Goal: Task Accomplishment & Management: Manage account settings

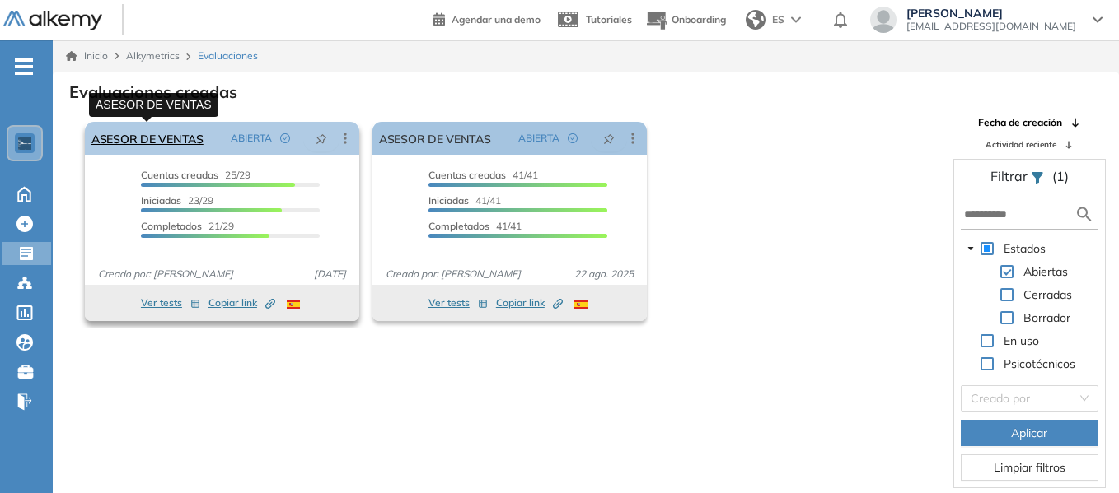
click at [178, 138] on link "ASESOR DE VENTAS" at bounding box center [147, 138] width 112 height 33
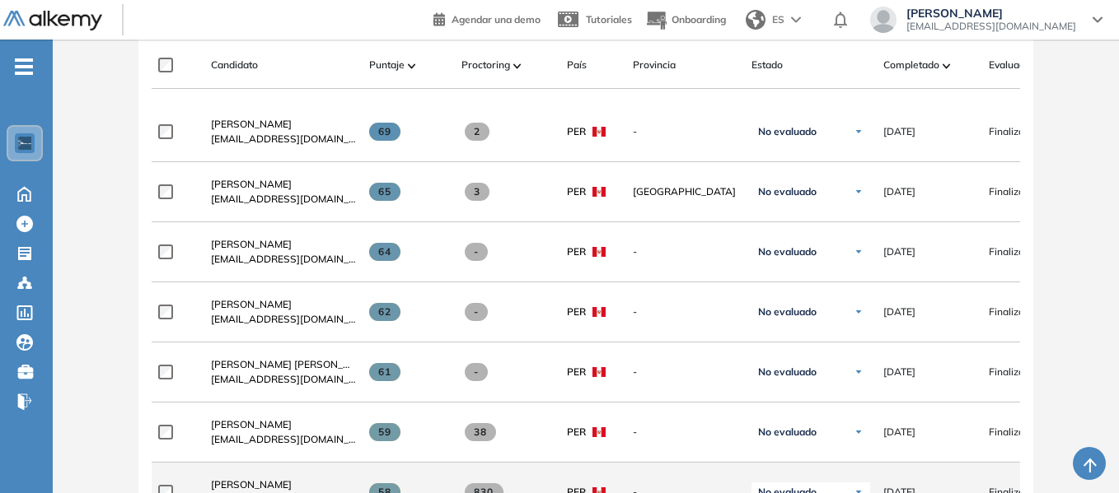
scroll to position [490, 0]
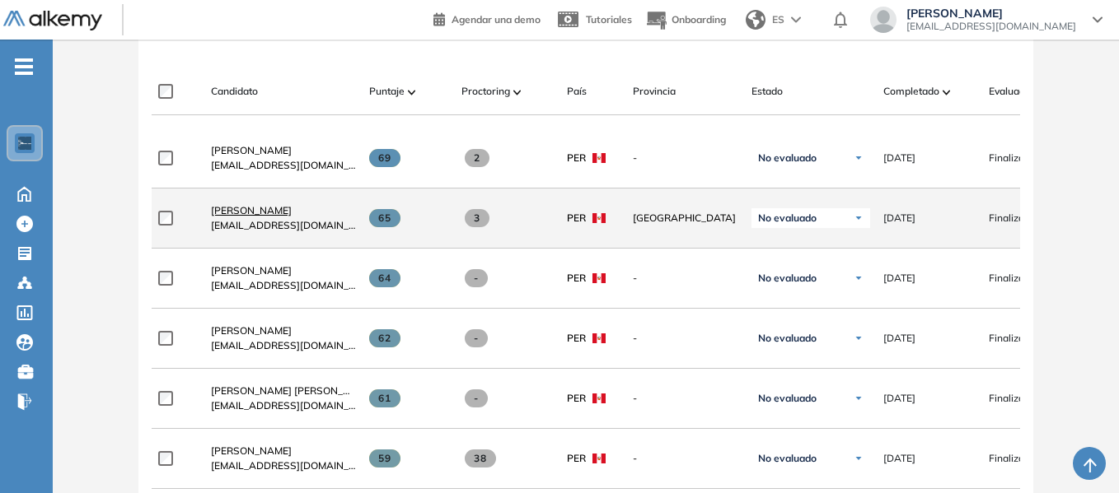
click at [271, 216] on span "[PERSON_NAME]" at bounding box center [251, 210] width 81 height 12
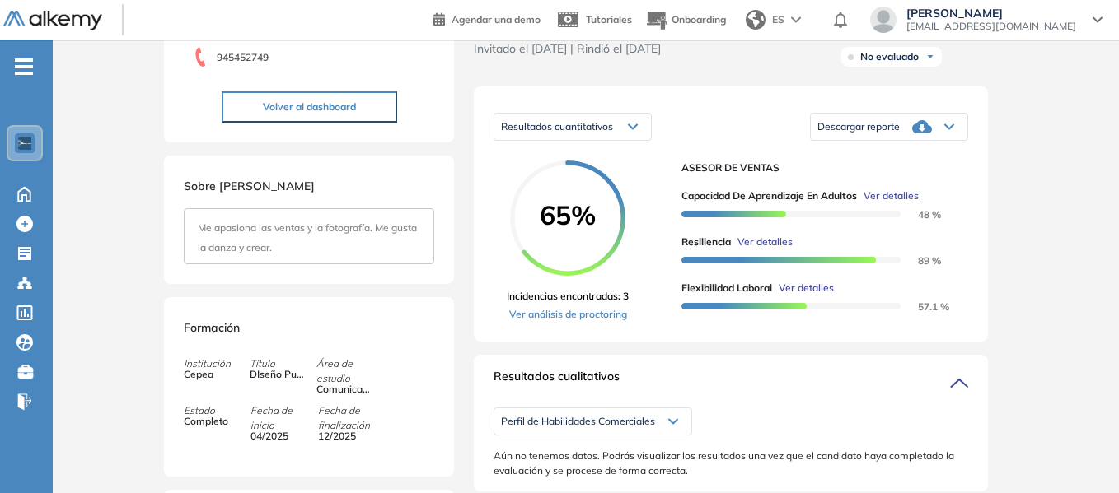
scroll to position [247, 0]
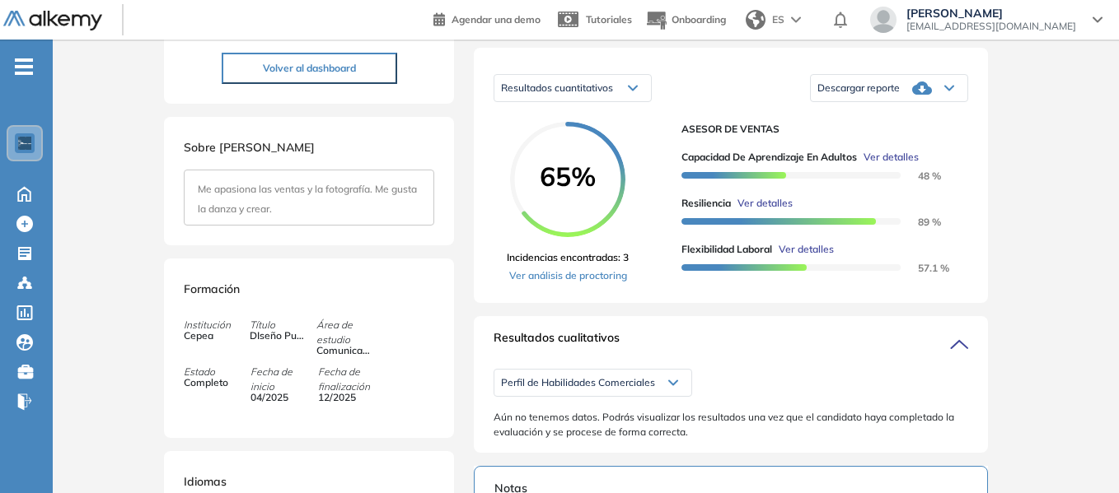
click at [639, 101] on div "Resultados cuantitativos" at bounding box center [572, 88] width 156 height 26
click at [1045, 214] on div "Inicio Alkymetrics Evaluaciones Dashboard Candidato Duración : 00:00:00 Cantida…" at bounding box center [586, 374] width 1066 height 1165
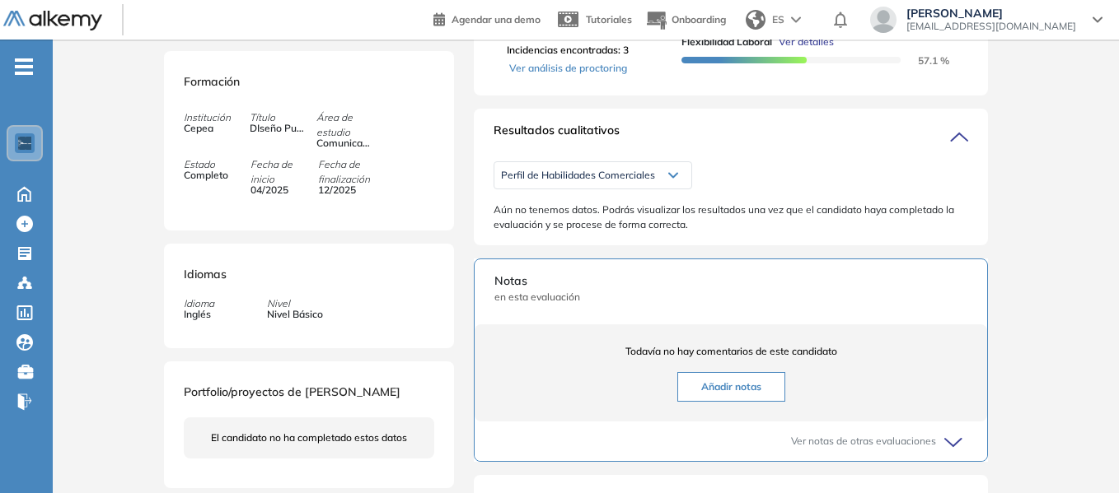
scroll to position [494, 0]
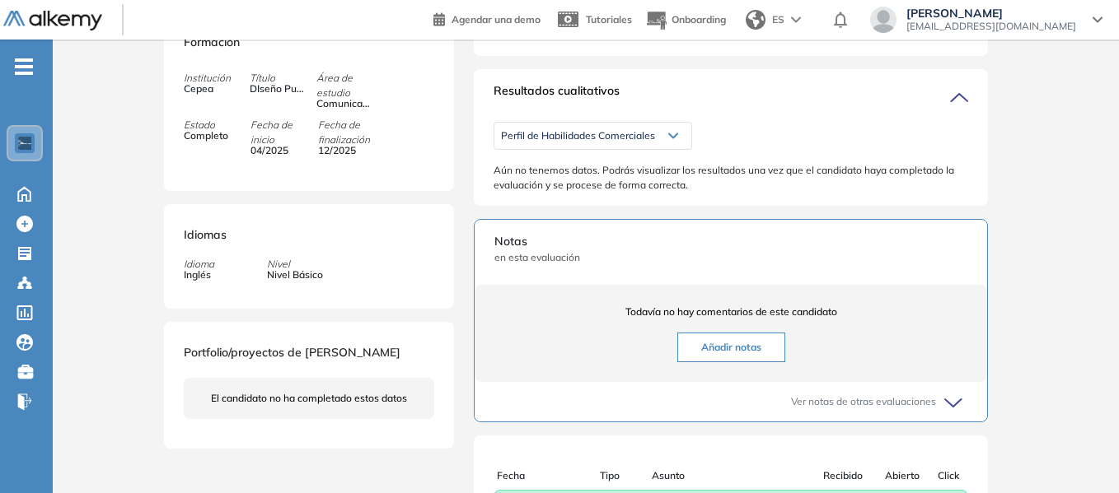
click at [669, 138] on icon at bounding box center [673, 136] width 8 height 4
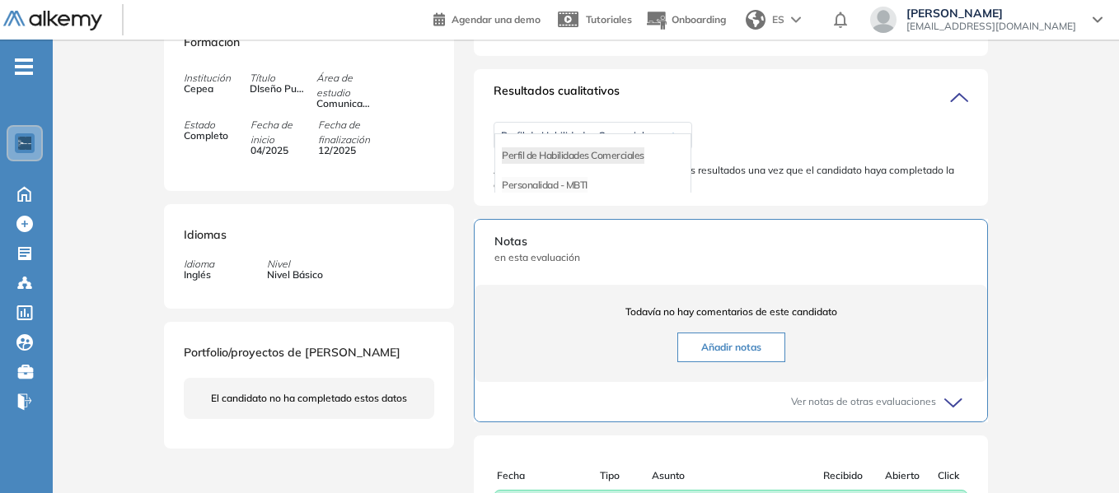
click at [583, 194] on li "Personalidad - MBTI" at bounding box center [545, 185] width 86 height 16
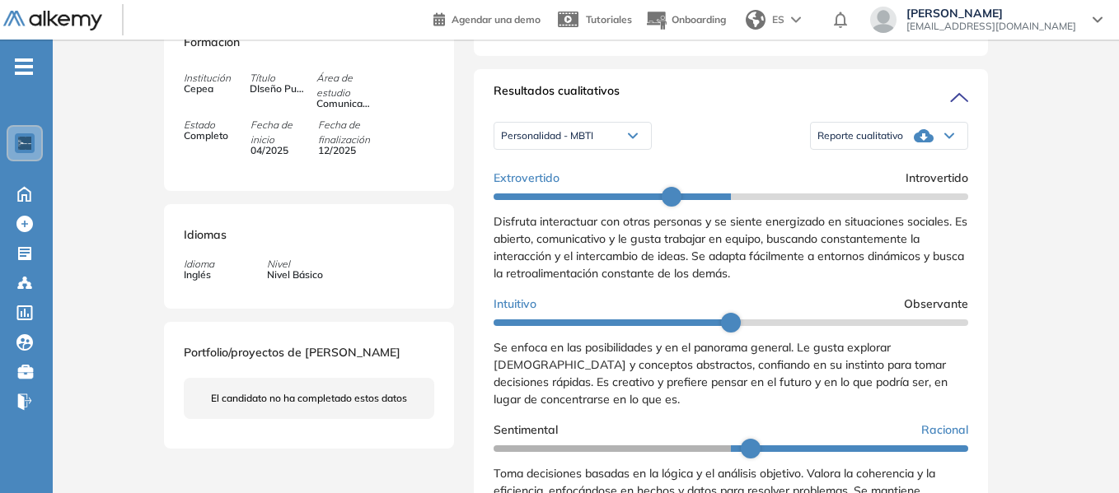
click at [633, 139] on icon at bounding box center [633, 136] width 10 height 7
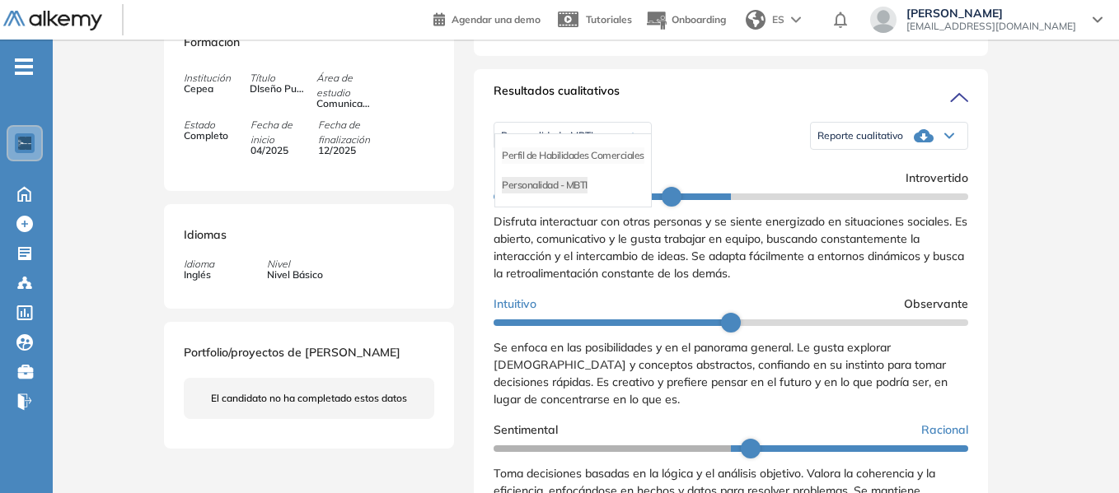
click at [591, 164] on li "Perfil de Habilidades Comerciales" at bounding box center [573, 155] width 142 height 16
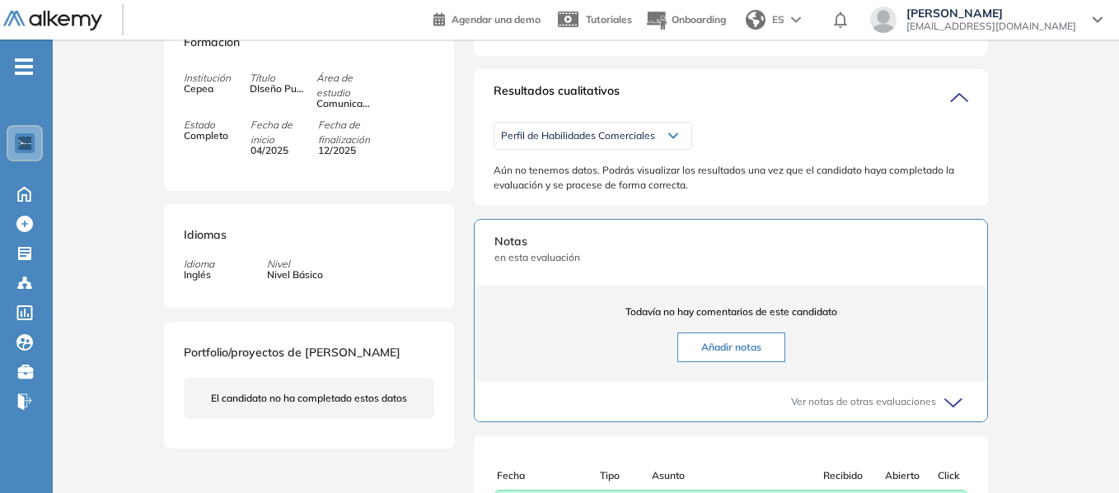
scroll to position [412, 0]
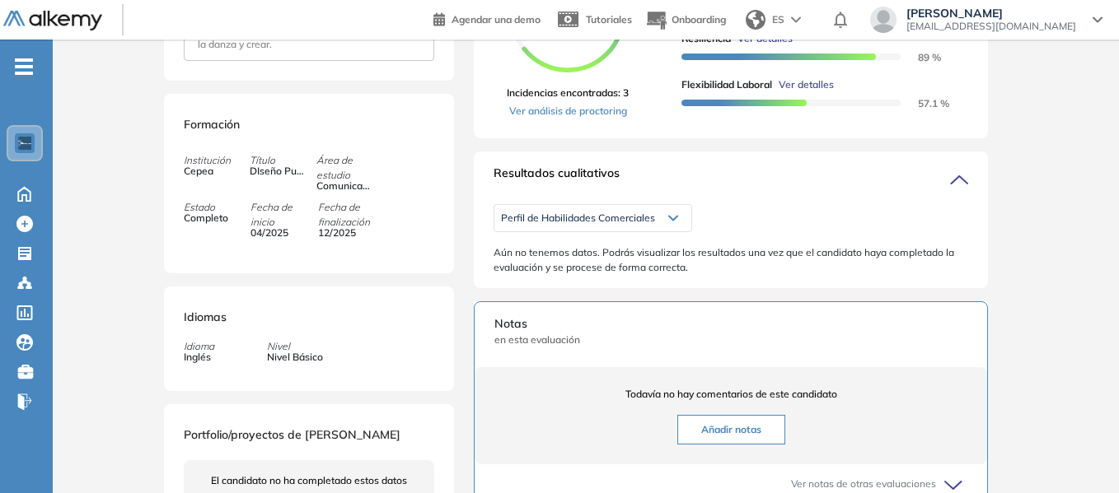
click at [665, 231] on div "Perfil de Habilidades Comerciales" at bounding box center [592, 218] width 197 height 26
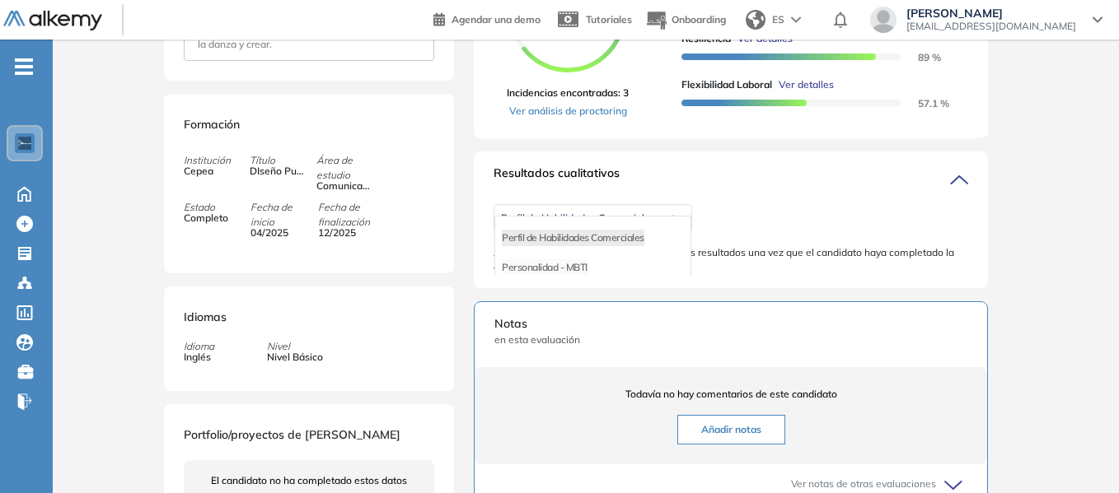
click at [584, 276] on li "Personalidad - MBTI" at bounding box center [545, 267] width 86 height 16
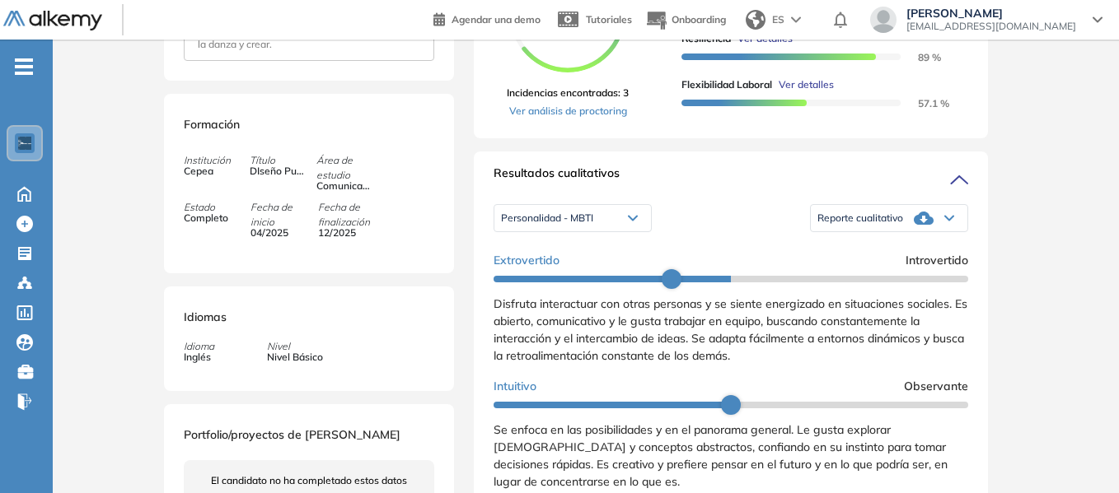
click at [636, 222] on icon at bounding box center [633, 218] width 10 height 7
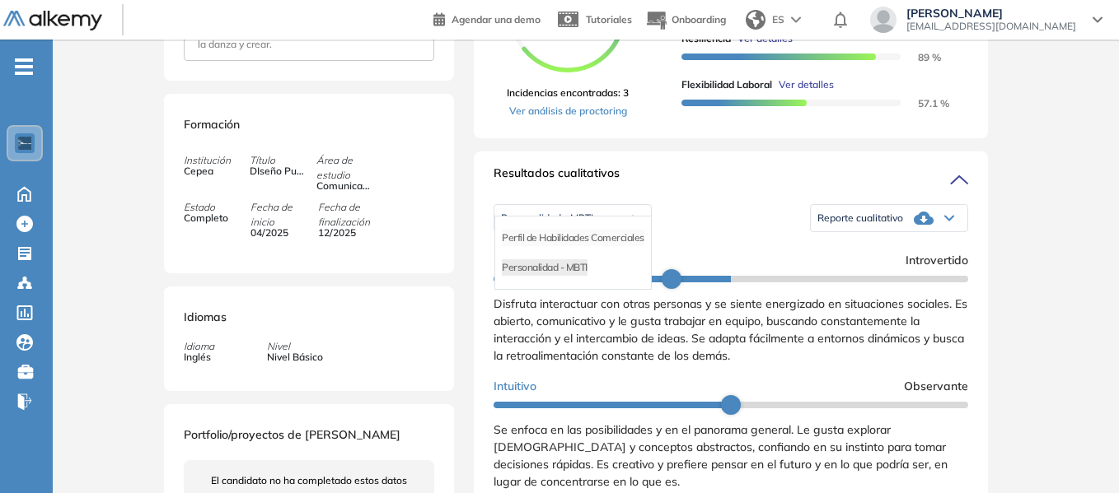
click at [610, 246] on li "Perfil de Habilidades Comerciales" at bounding box center [573, 238] width 142 height 16
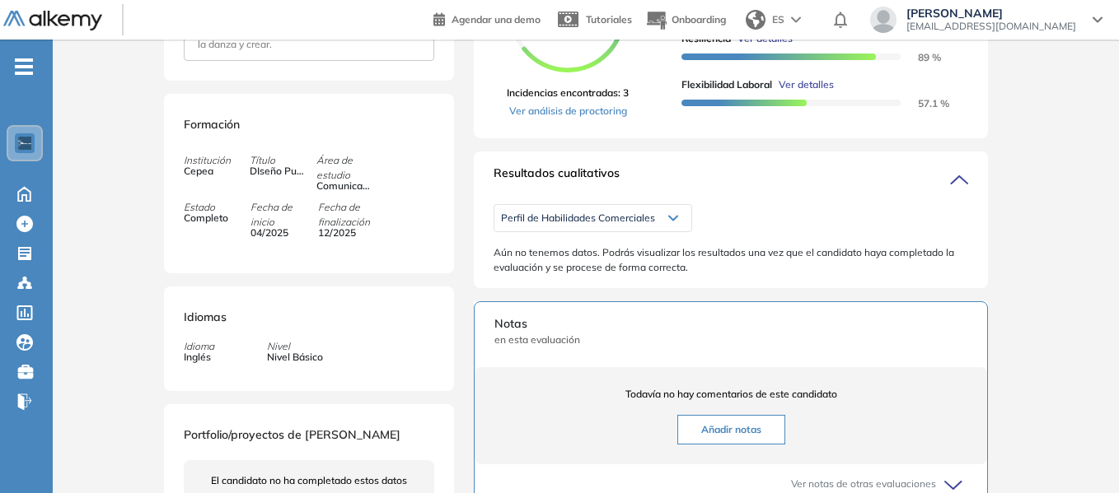
click at [677, 222] on icon at bounding box center [673, 218] width 10 height 7
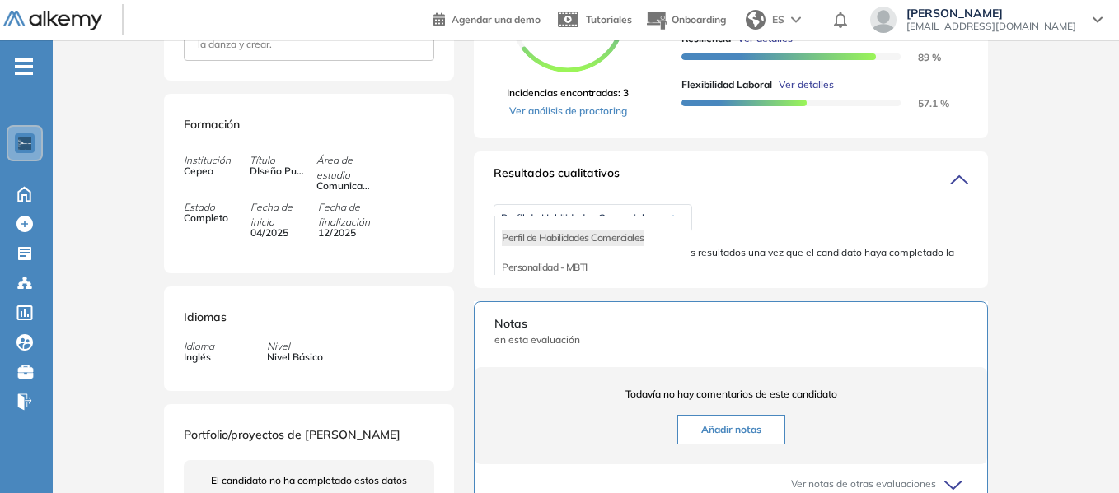
click at [607, 283] on div "Personalidad - MBTI" at bounding box center [592, 268] width 195 height 30
click at [577, 276] on li "Personalidad - MBTI" at bounding box center [545, 267] width 86 height 16
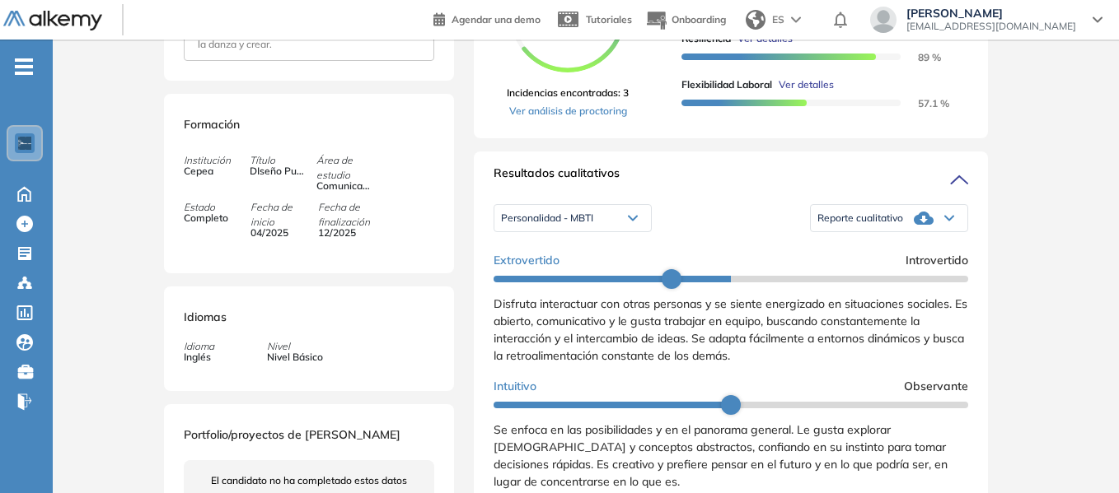
click at [940, 230] on div "Reporte cualitativo" at bounding box center [888, 218] width 156 height 33
click at [631, 231] on div "Personalidad - MBTI" at bounding box center [572, 218] width 156 height 26
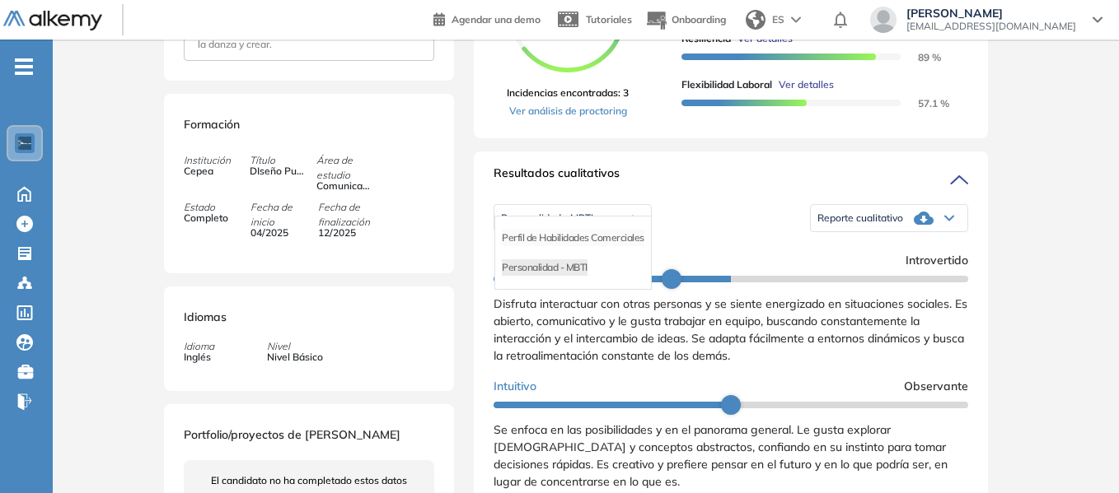
click at [591, 246] on li "Perfil de Habilidades Comerciales" at bounding box center [573, 238] width 142 height 16
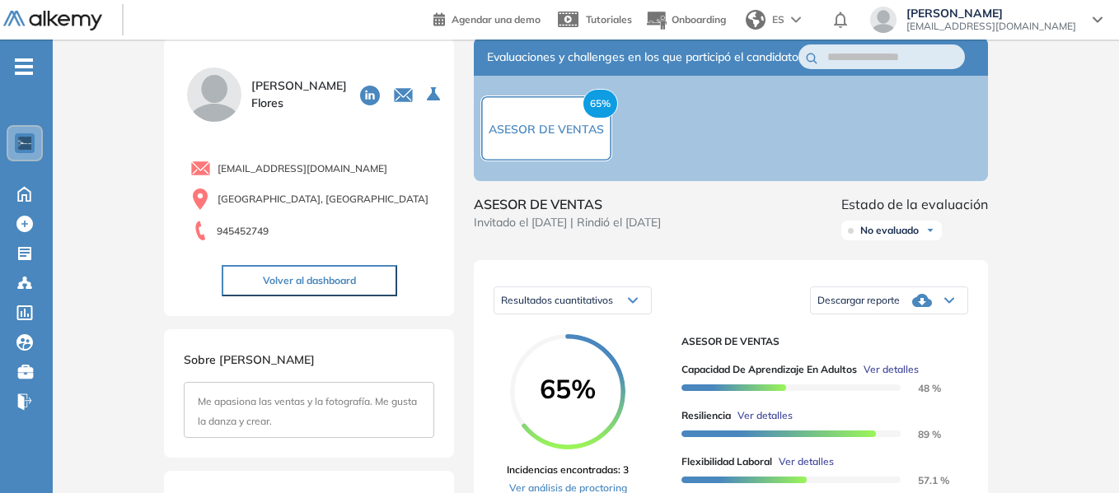
scroll to position [0, 0]
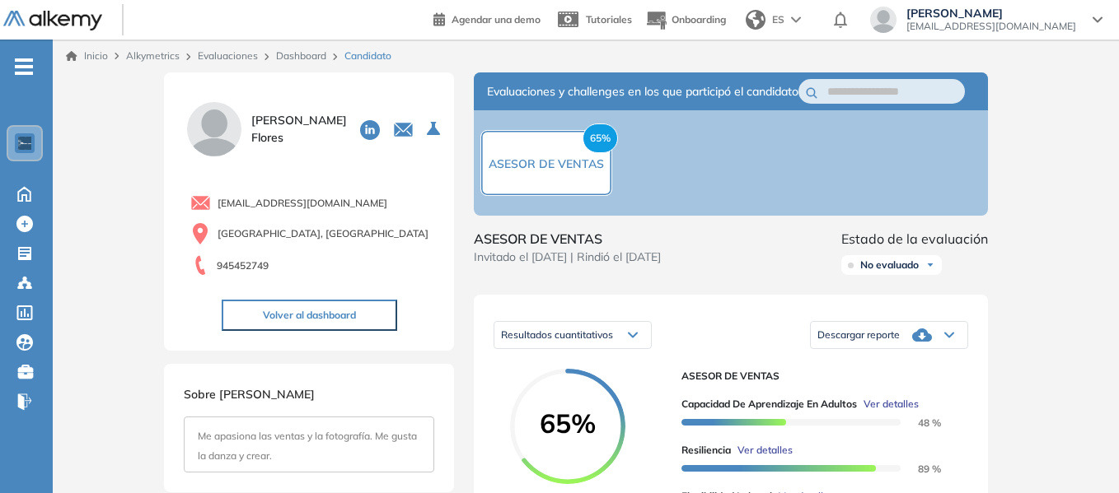
click at [96, 59] on link "Inicio" at bounding box center [87, 56] width 42 height 15
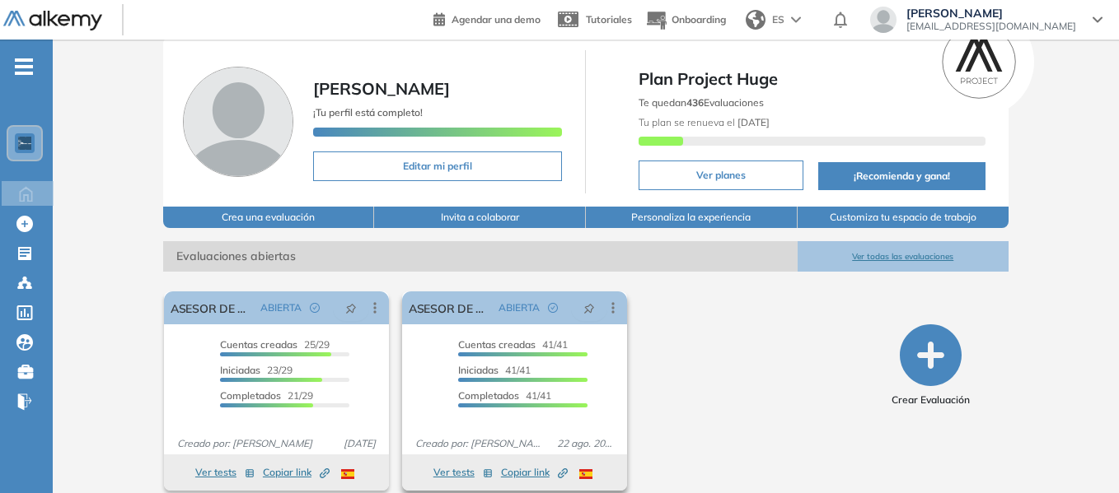
scroll to position [74, 0]
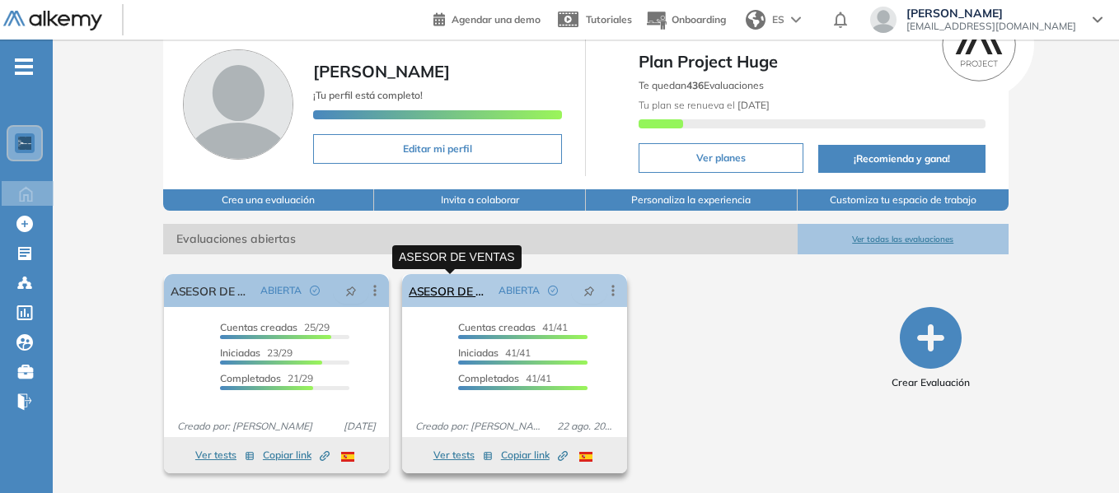
click at [437, 287] on link "ASESOR DE VENTAS" at bounding box center [450, 290] width 83 height 33
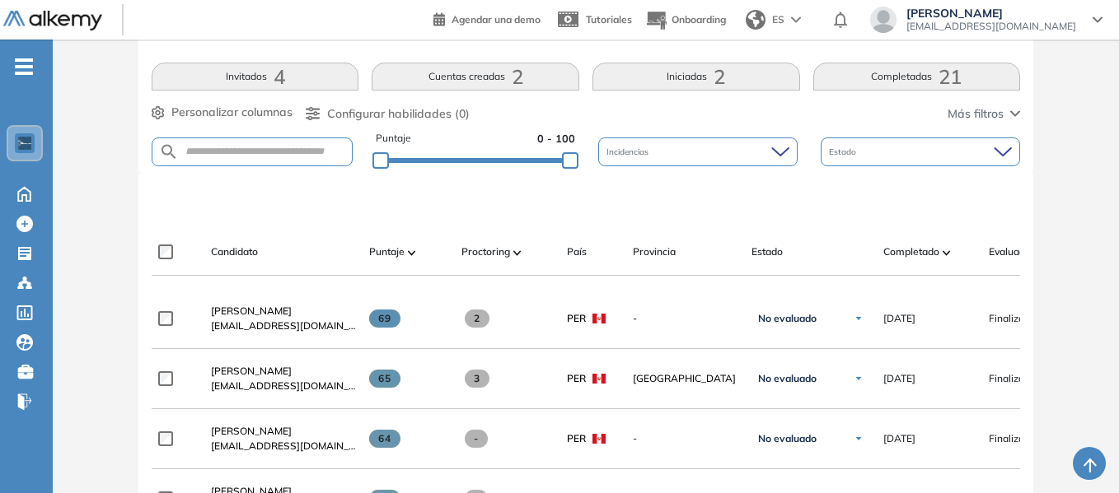
scroll to position [247, 0]
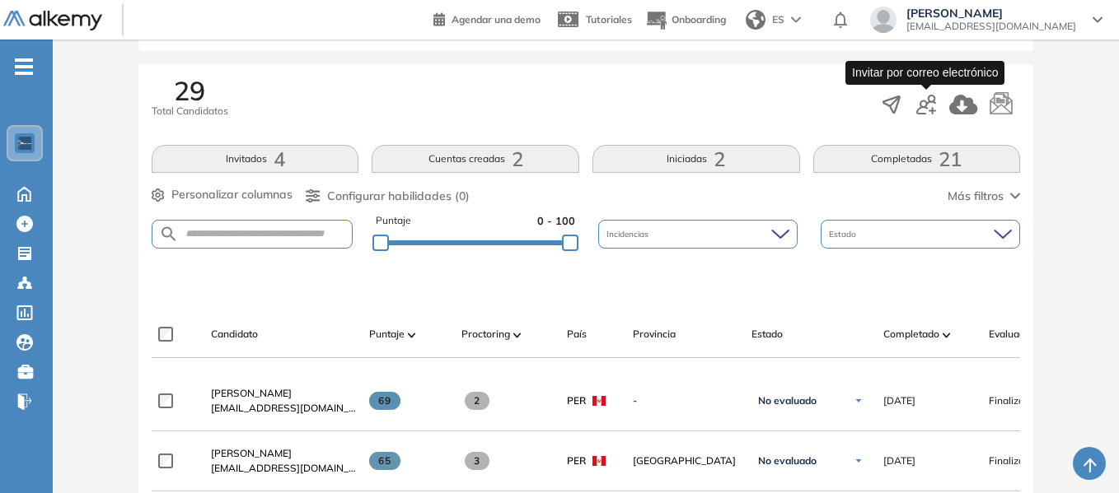
click at [929, 101] on icon "button" at bounding box center [926, 105] width 20 height 20
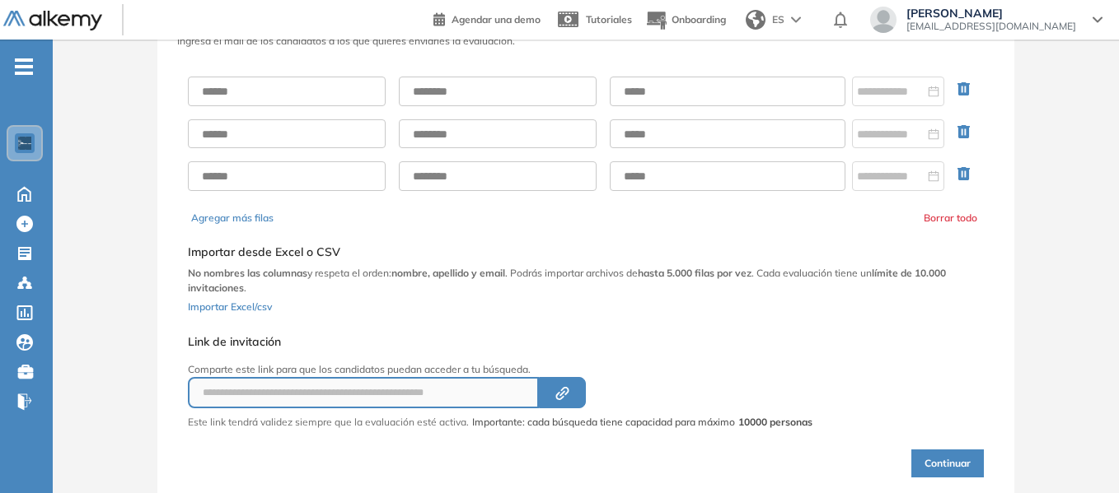
scroll to position [62, 0]
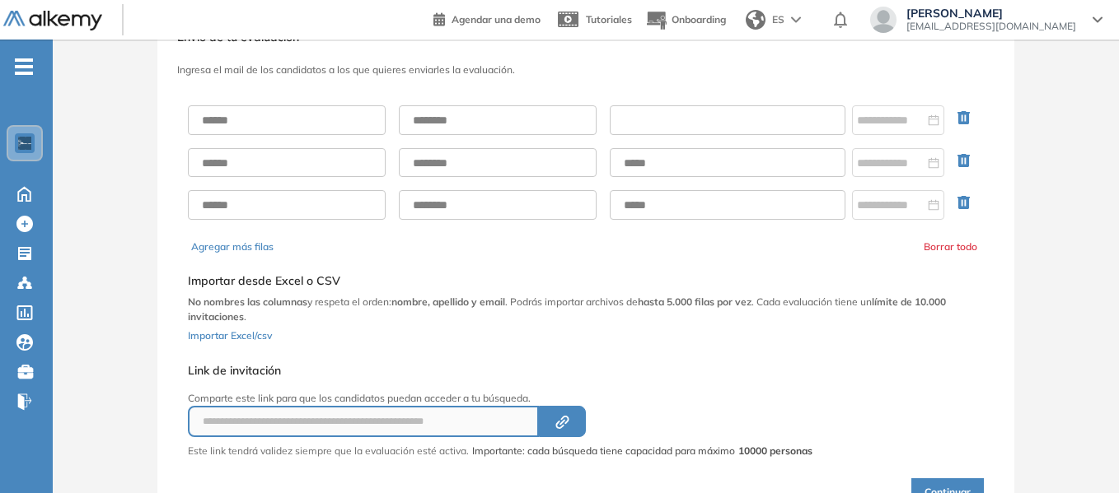
click at [713, 121] on input "text" at bounding box center [728, 120] width 236 height 30
paste input "**********"
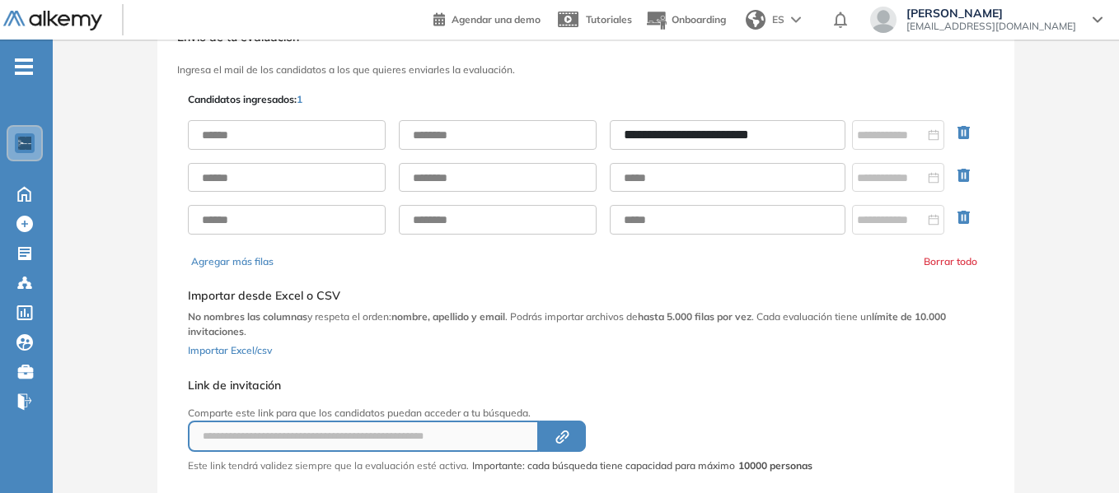
type input "**********"
click at [658, 70] on h3 "Ingresa el mail de los candidatos a los que quieres enviarles la evaluación." at bounding box center [585, 70] width 817 height 12
click at [254, 134] on input "text" at bounding box center [287, 135] width 198 height 30
type input "********"
click at [441, 138] on input "text" at bounding box center [498, 135] width 198 height 30
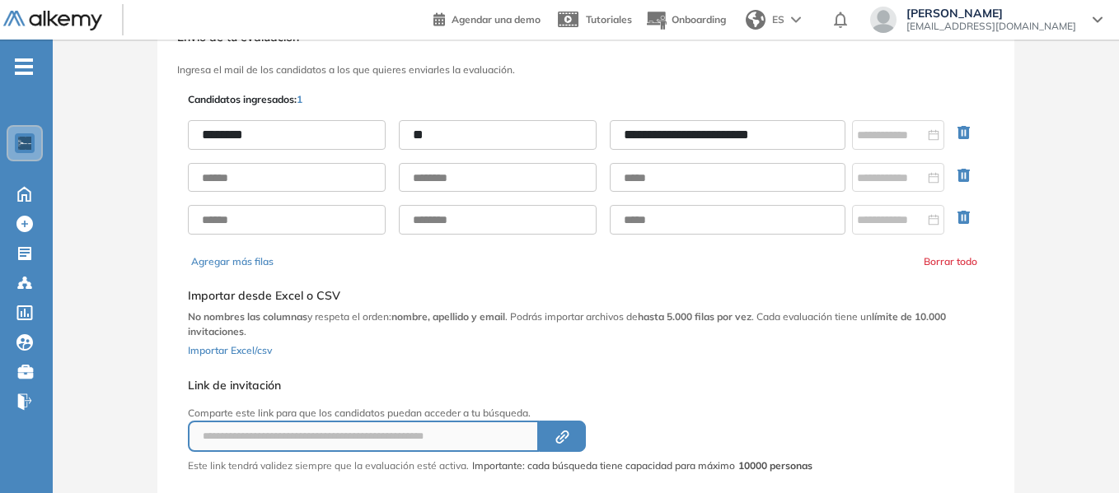
type input "*"
click at [306, 137] on input "********" at bounding box center [287, 135] width 198 height 30
type input "**********"
click at [453, 139] on input "text" at bounding box center [498, 135] width 198 height 30
type input "**********"
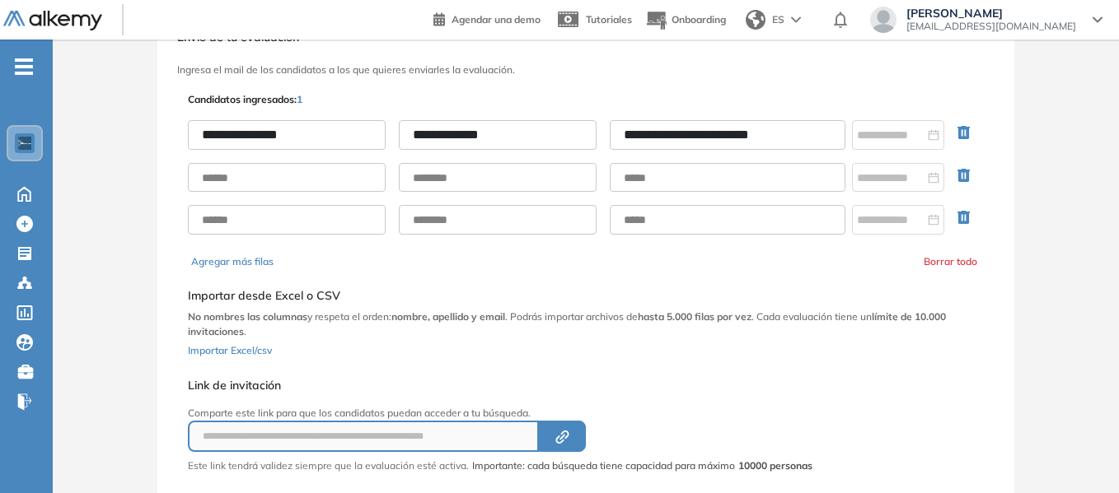
click at [617, 85] on div "**********" at bounding box center [585, 306] width 791 height 448
click at [963, 220] on icon "button" at bounding box center [963, 217] width 12 height 13
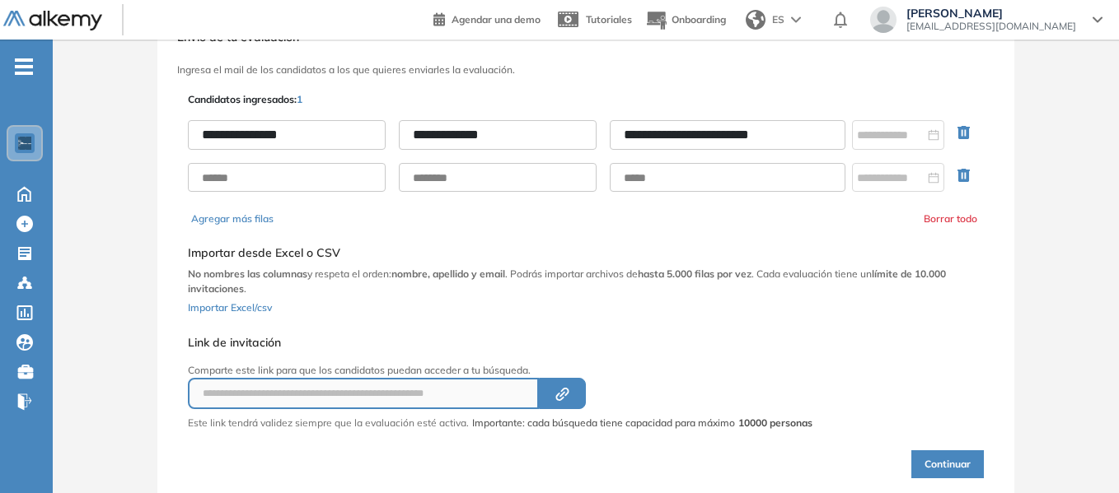
click at [961, 178] on icon "button" at bounding box center [967, 179] width 20 height 20
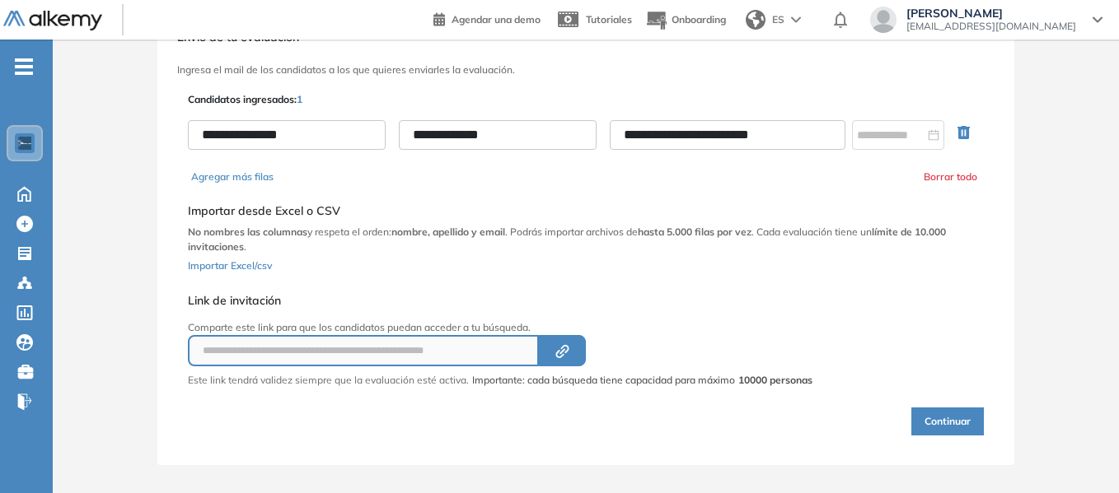
click at [954, 415] on button "Continuar" at bounding box center [947, 422] width 72 height 28
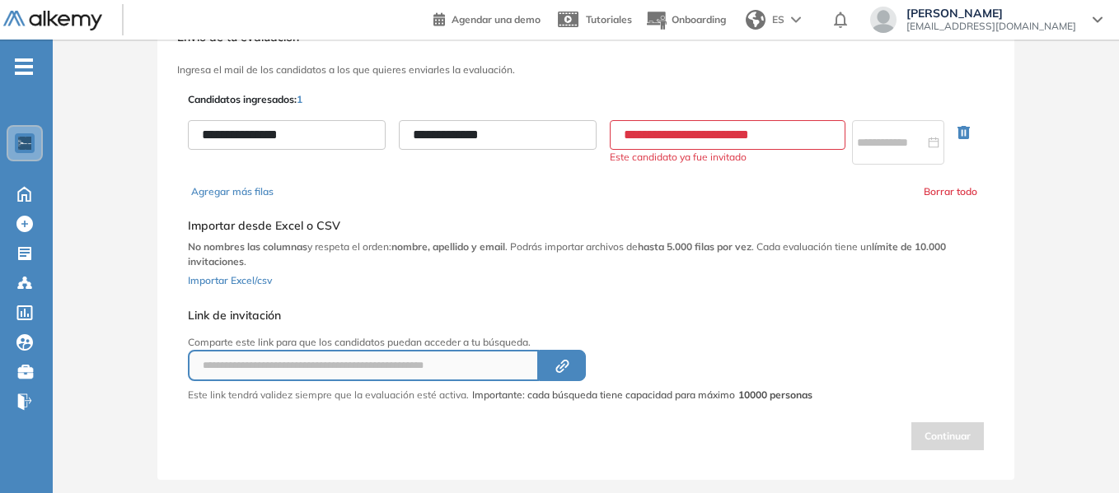
drag, startPoint x: 806, startPoint y: 131, endPoint x: 611, endPoint y: 133, distance: 195.2
click at [611, 133] on input "**********" at bounding box center [728, 135] width 236 height 30
click at [968, 134] on icon "button" at bounding box center [963, 132] width 12 height 13
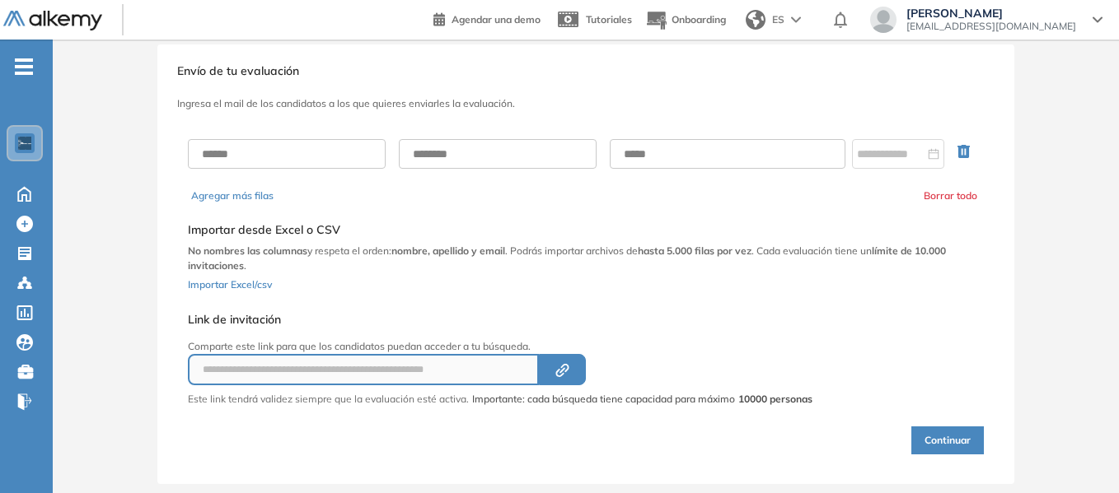
scroll to position [0, 0]
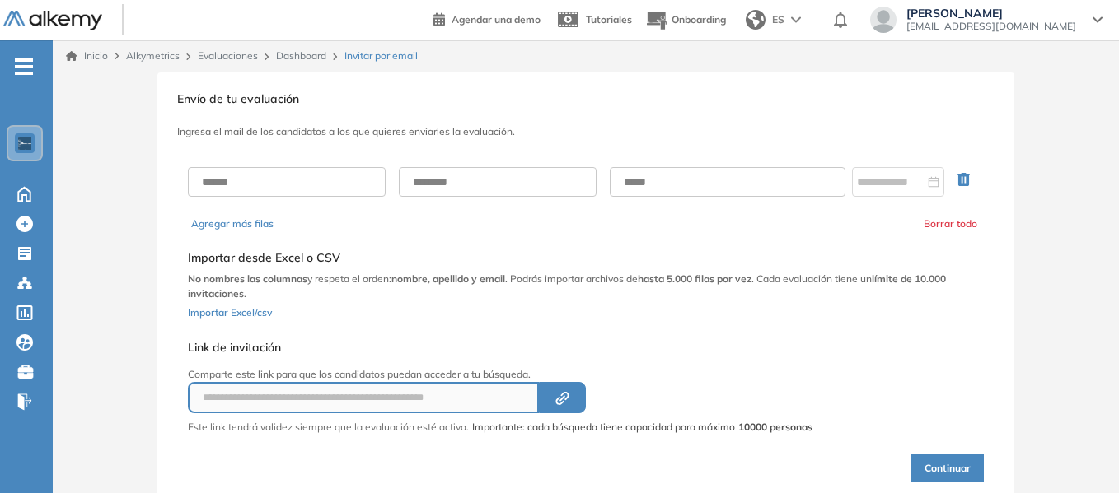
click at [98, 59] on link "Inicio" at bounding box center [87, 56] width 42 height 15
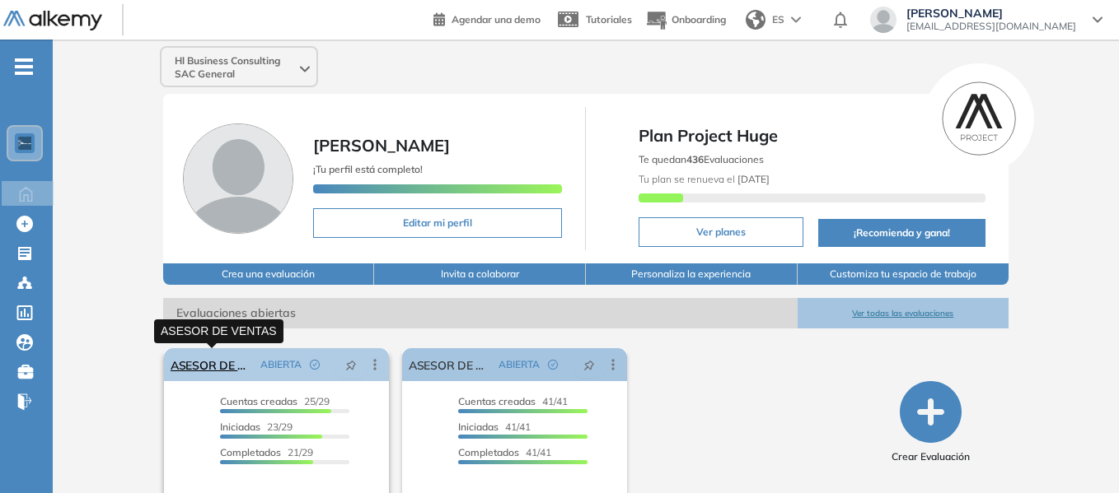
click at [217, 368] on link "ASESOR DE VENTAS" at bounding box center [211, 364] width 83 height 33
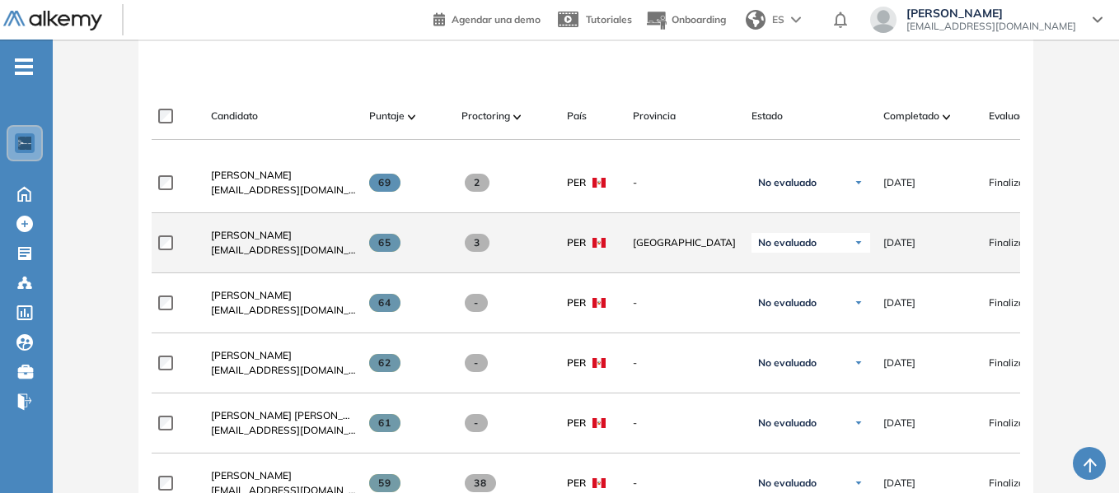
scroll to position [494, 0]
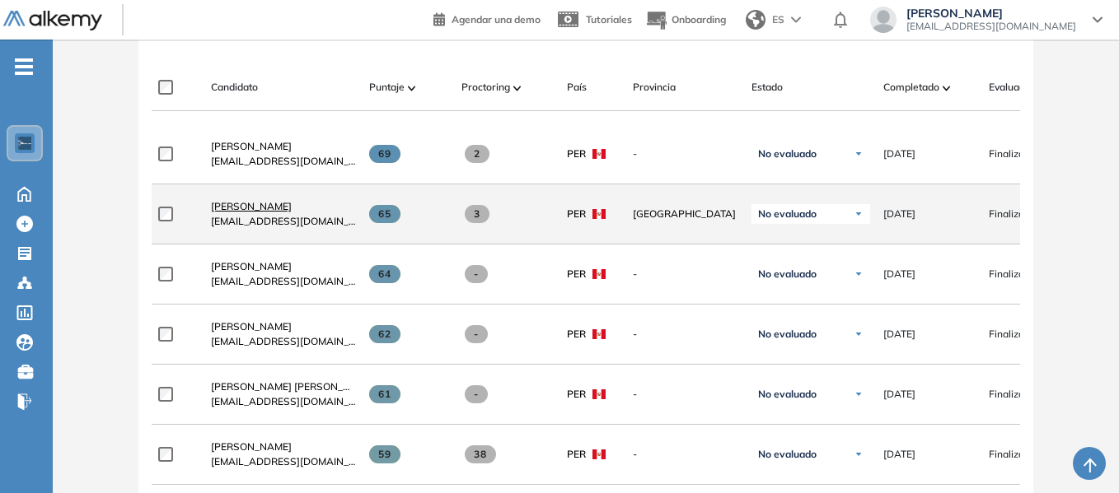
click at [256, 213] on span "[PERSON_NAME]" at bounding box center [251, 206] width 81 height 12
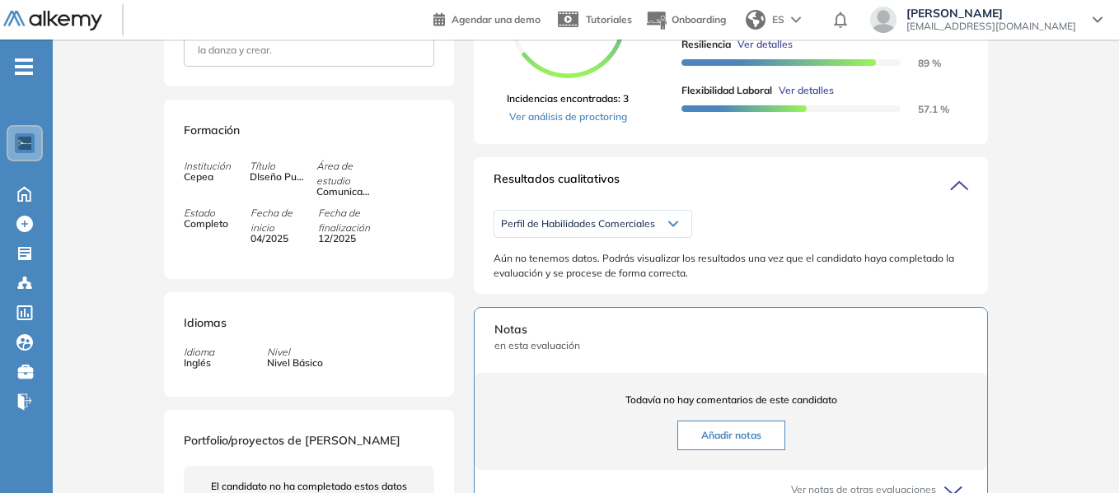
scroll to position [412, 0]
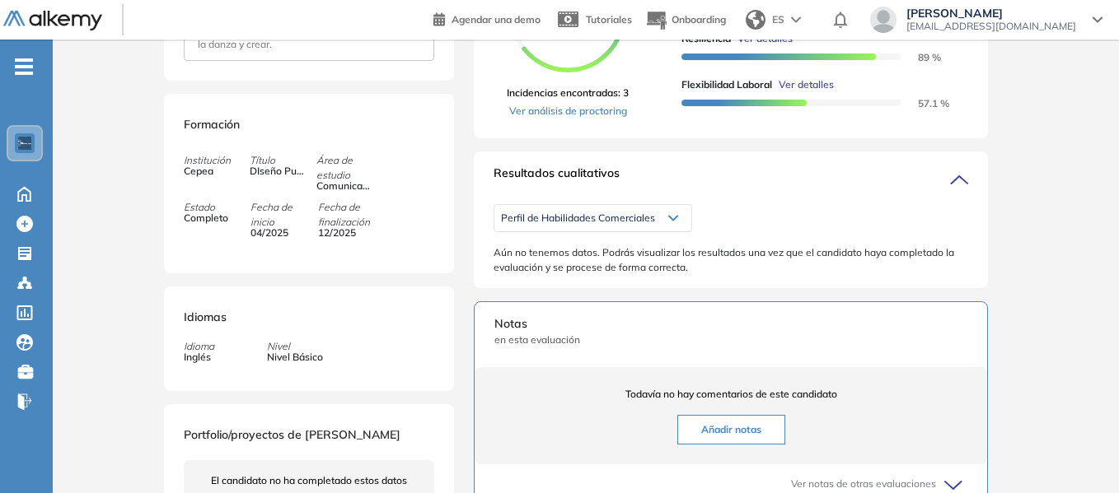
click at [670, 222] on icon at bounding box center [673, 218] width 10 height 7
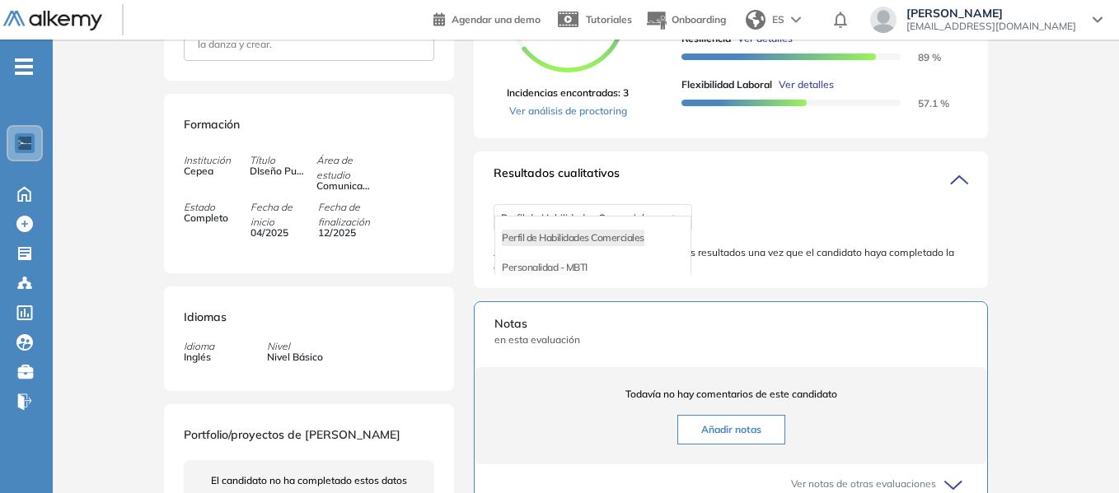
click at [561, 276] on li "Personalidad - MBTI" at bounding box center [545, 267] width 86 height 16
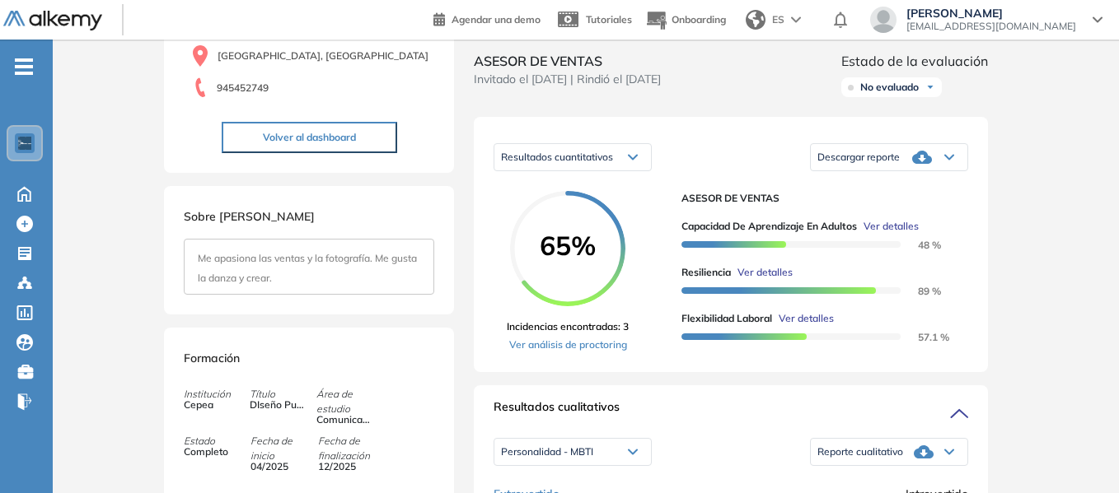
scroll to position [329, 0]
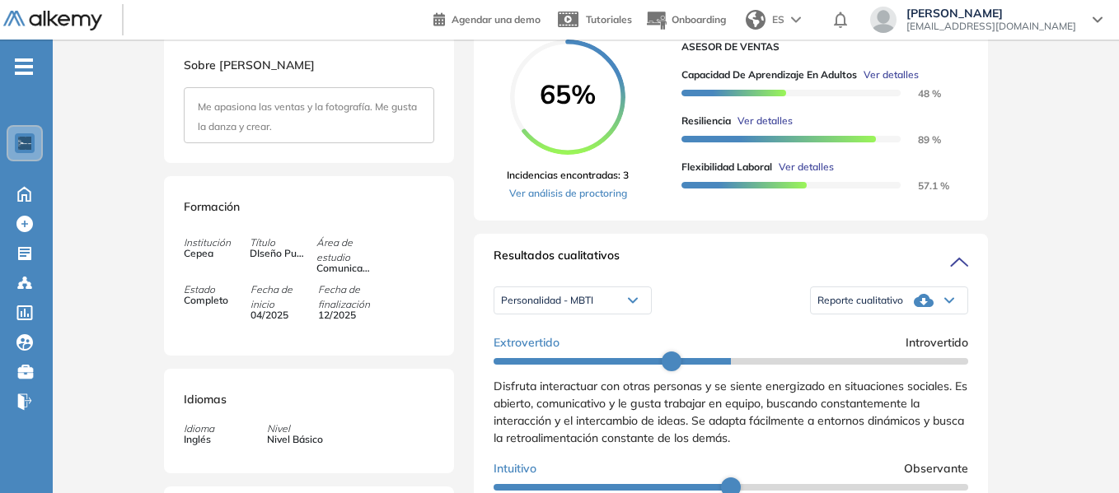
click at [637, 314] on div "Personalidad - MBTI" at bounding box center [572, 300] width 156 height 26
click at [606, 329] on li "Perfil de Habilidades Comerciales" at bounding box center [573, 320] width 142 height 16
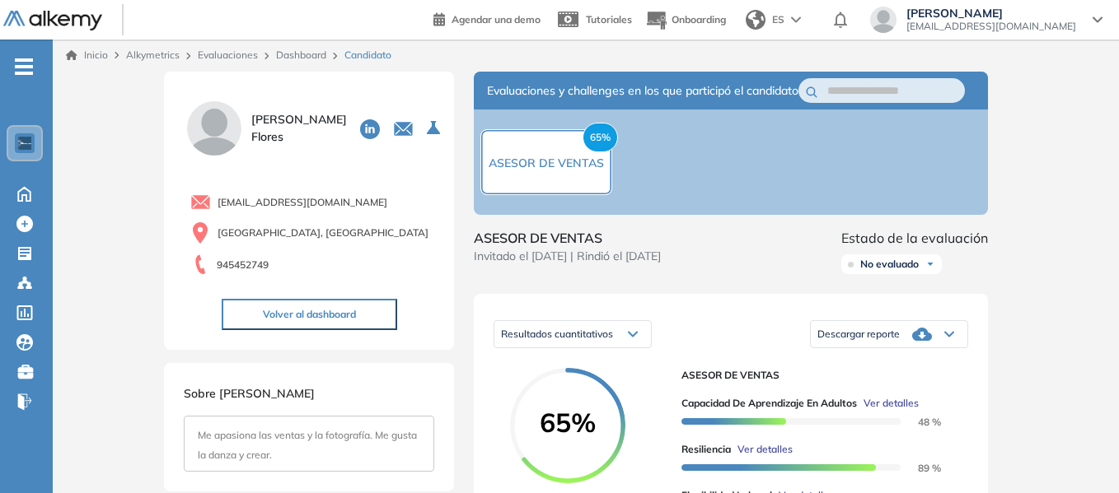
scroll to position [0, 0]
click at [319, 58] on link "Dashboard" at bounding box center [301, 55] width 50 height 12
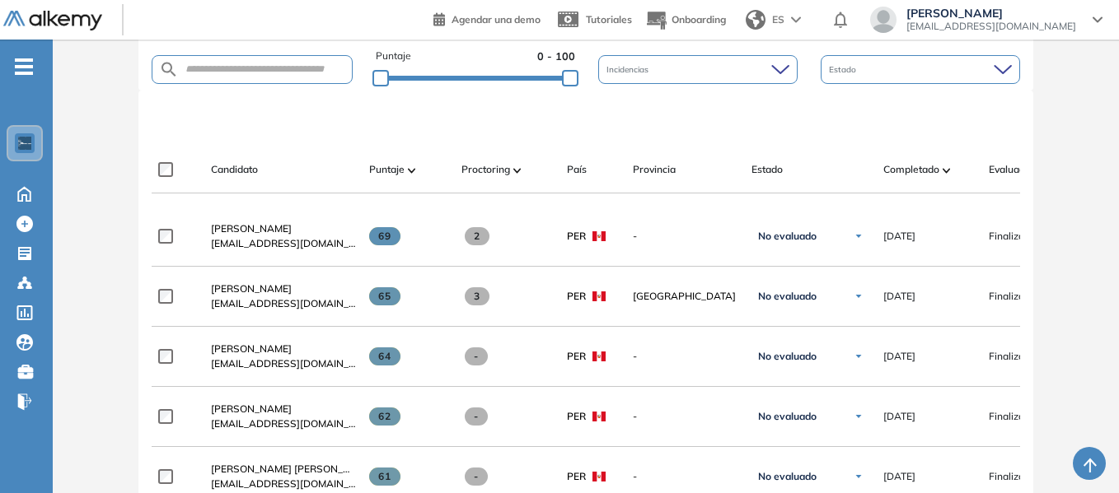
scroll to position [0, 239]
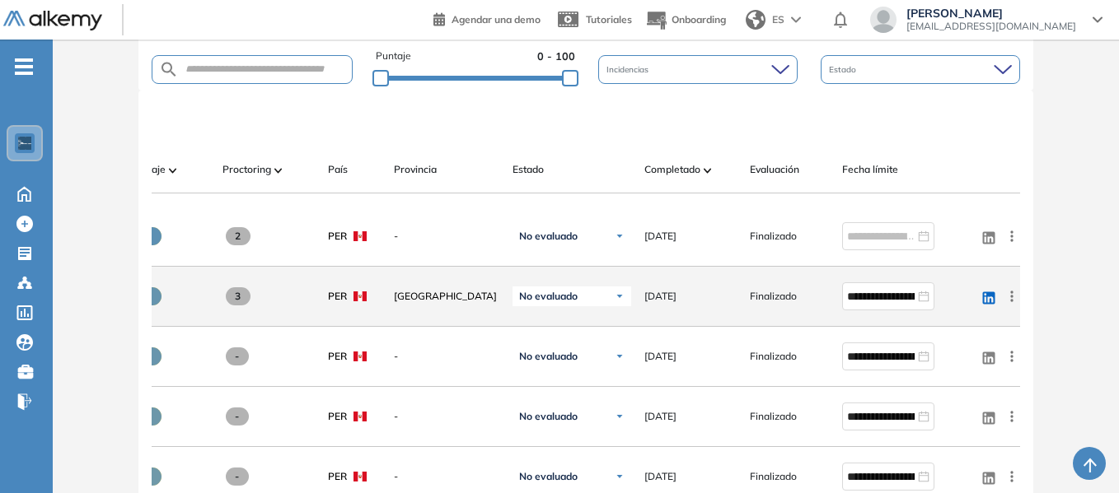
click at [792, 302] on span "Finalizado" at bounding box center [773, 296] width 47 height 15
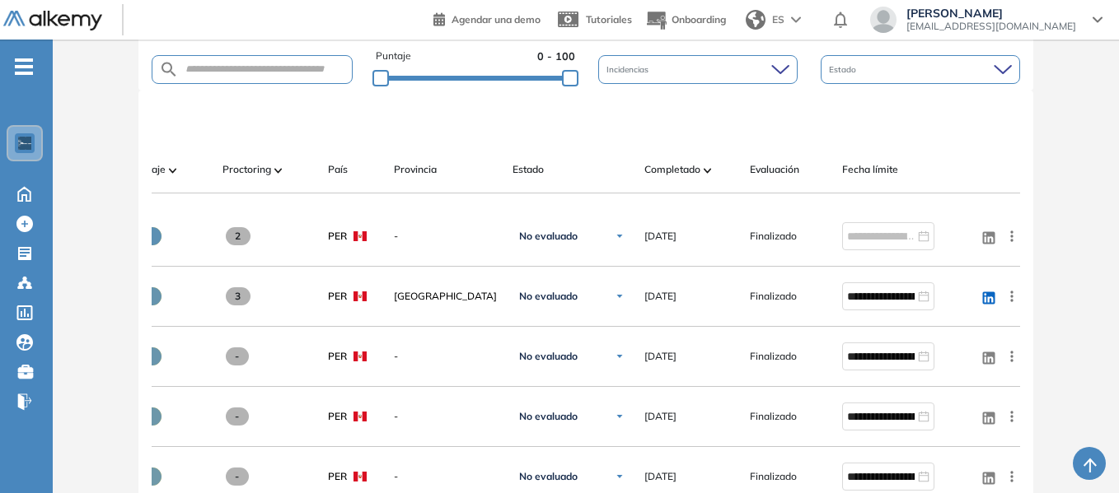
scroll to position [0, 0]
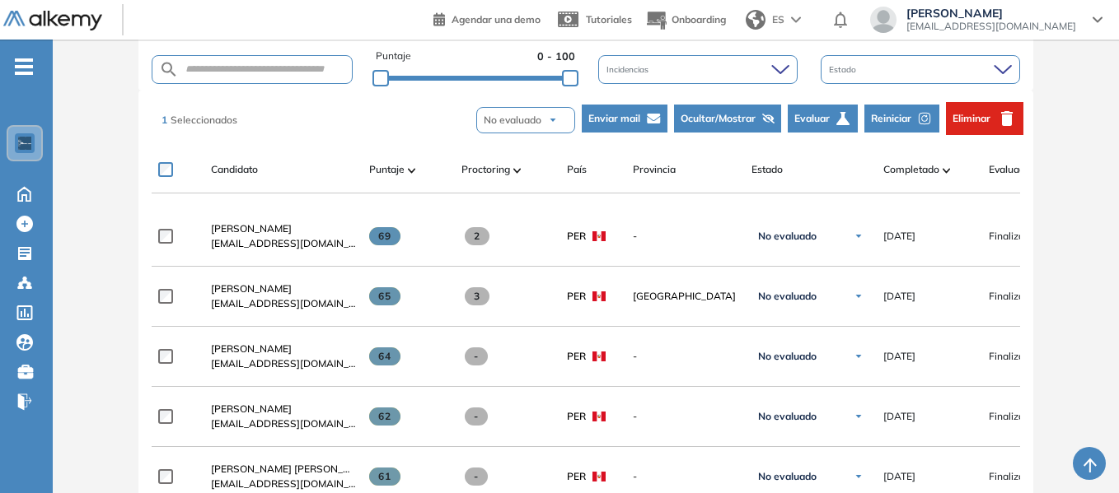
click at [910, 114] on span "Reiniciar" at bounding box center [891, 118] width 40 height 15
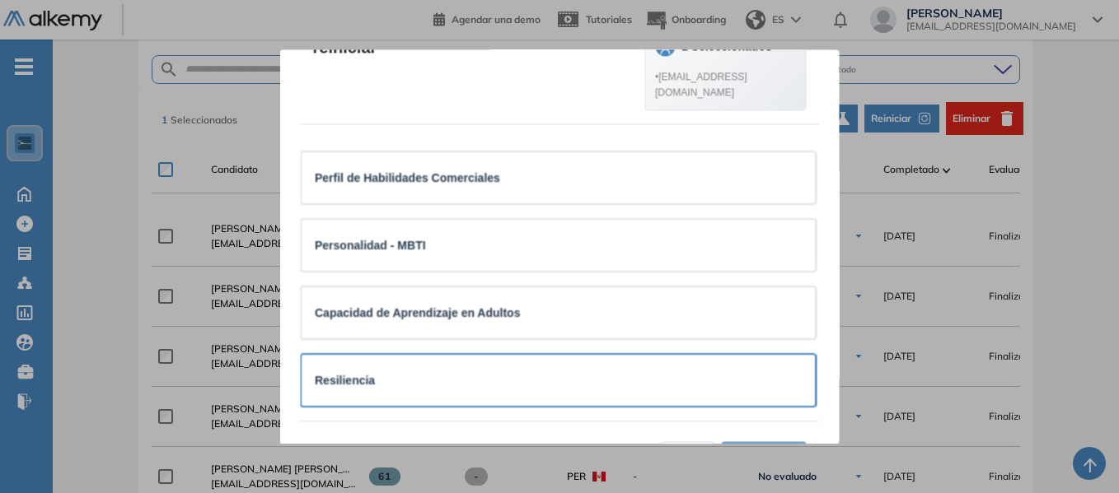
scroll to position [60, 0]
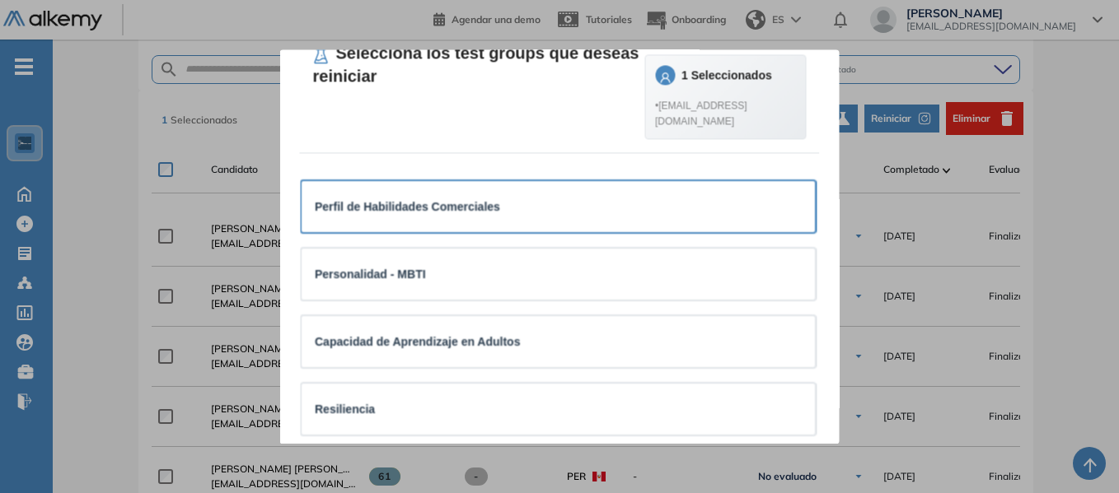
click at [509, 217] on div "Perfil de Habilidades Comerciales" at bounding box center [558, 208] width 487 height 18
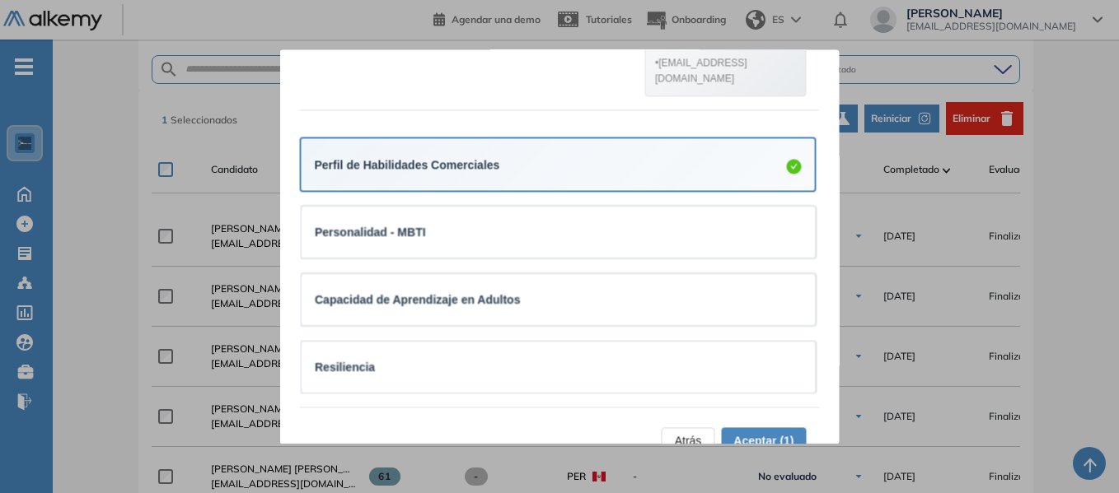
scroll to position [142, 0]
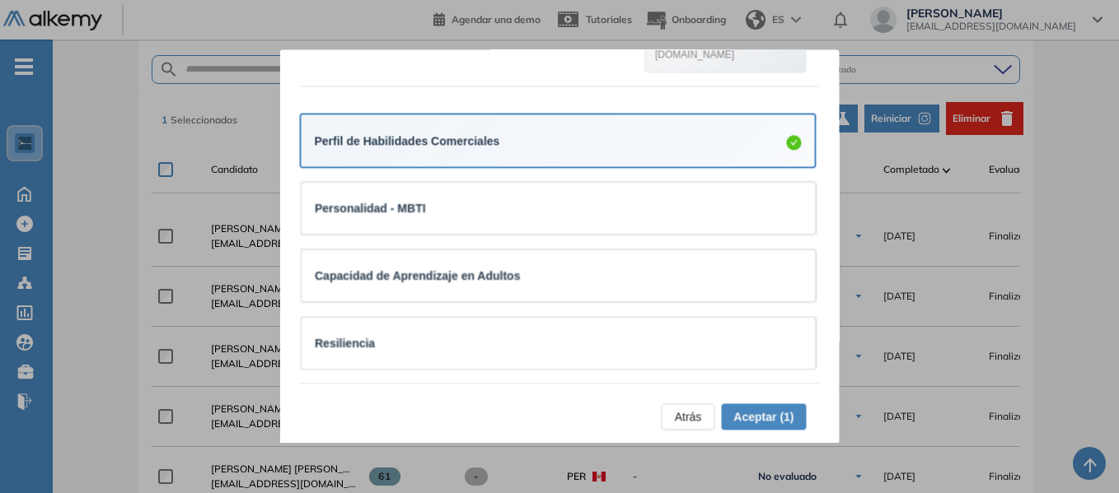
click at [773, 415] on span "Aceptar (1)" at bounding box center [763, 418] width 60 height 18
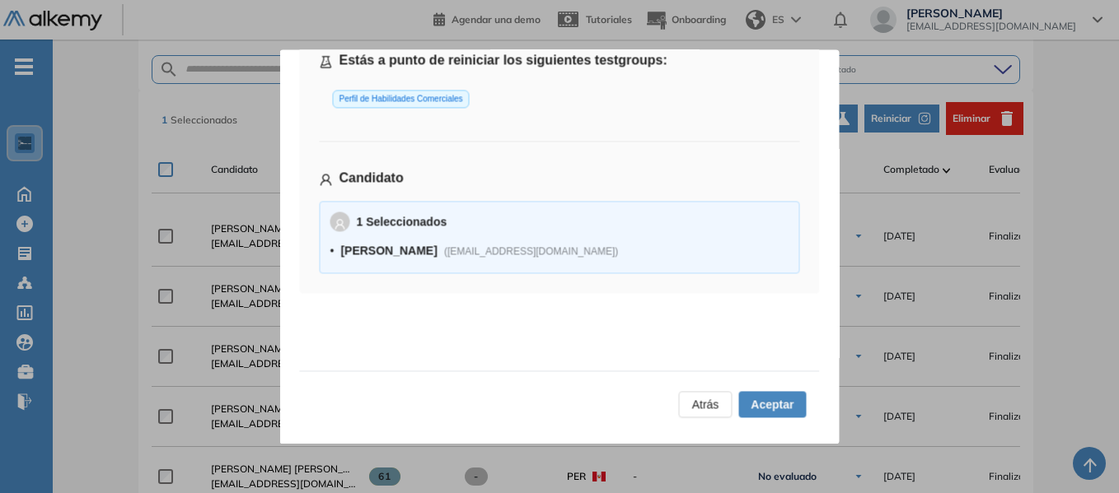
scroll to position [110, 0]
click at [782, 399] on span "Aceptar" at bounding box center [771, 404] width 43 height 18
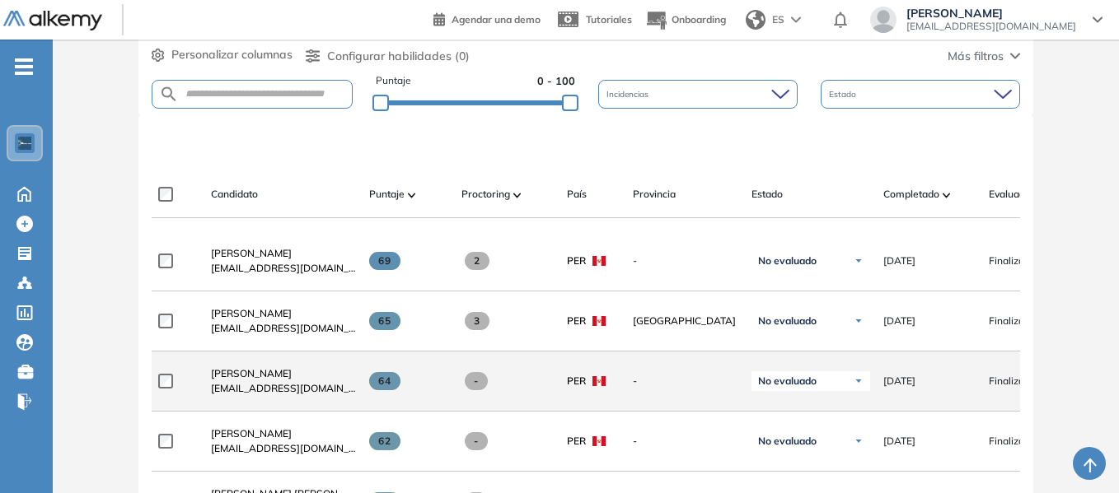
scroll to position [412, 0]
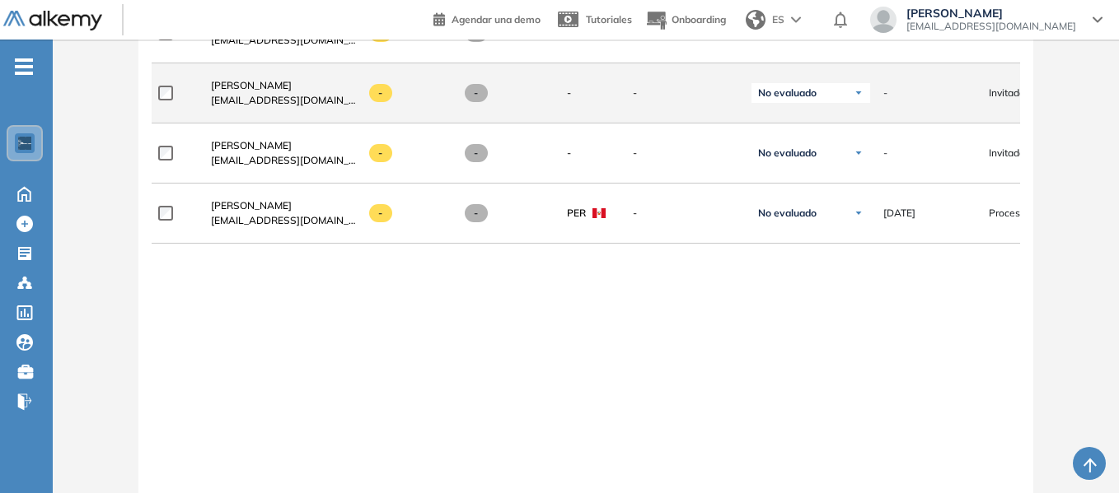
scroll to position [2142, 0]
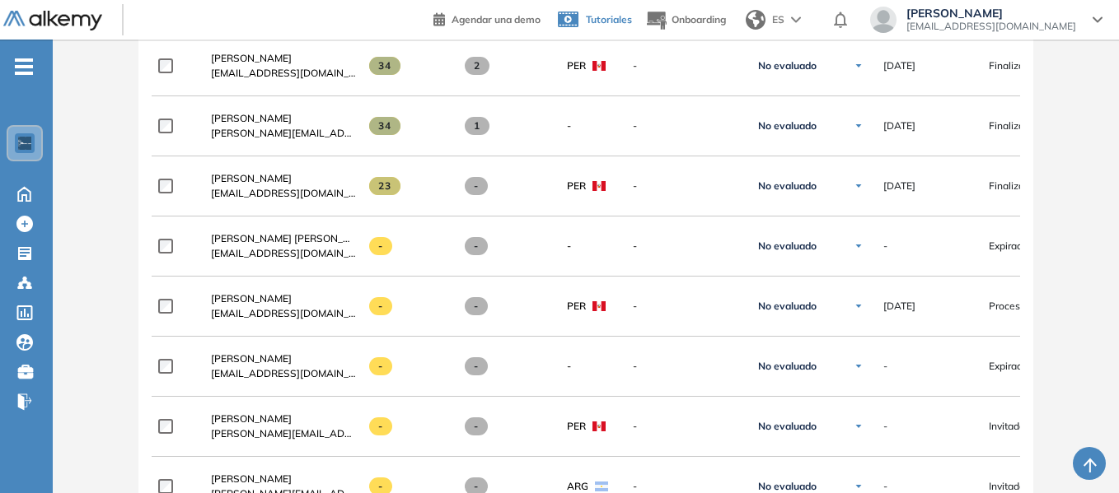
scroll to position [1400, 0]
